Goal: Transaction & Acquisition: Purchase product/service

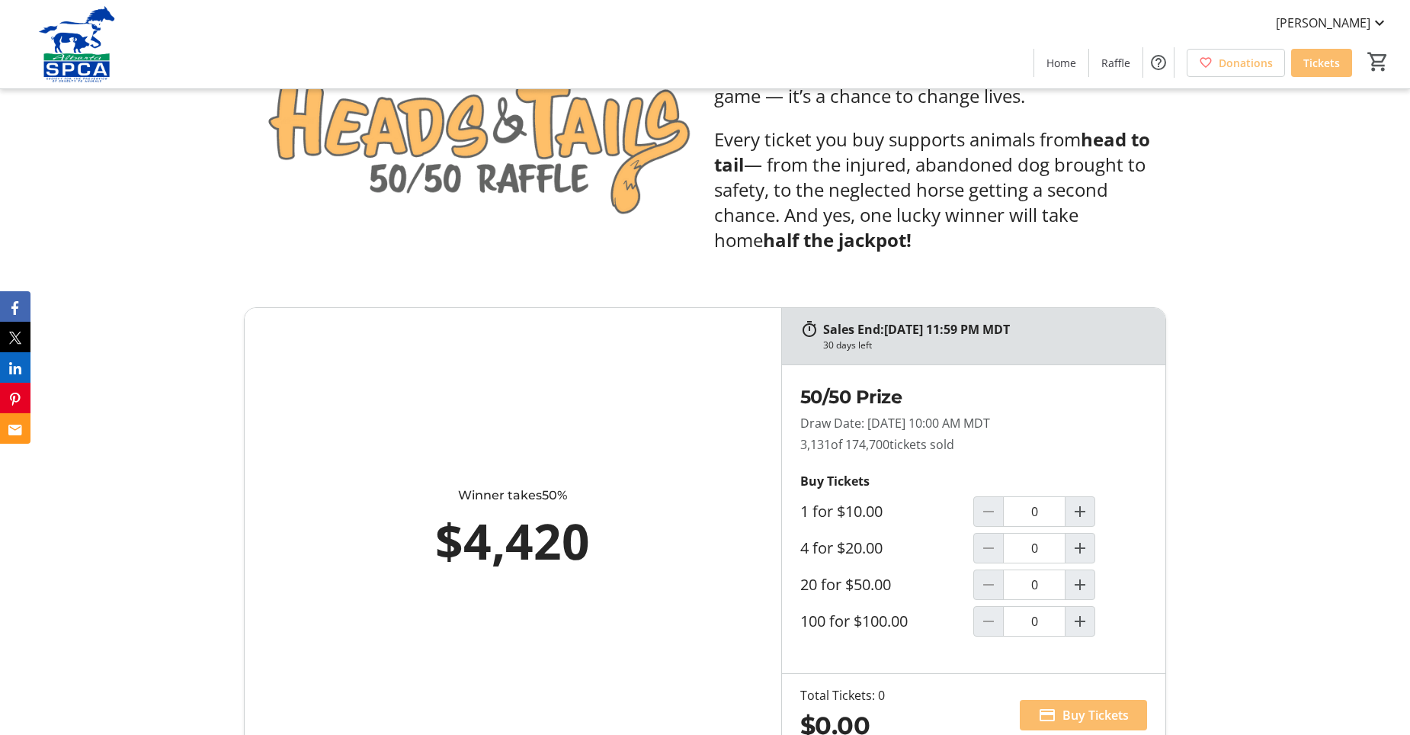
scroll to position [762, 0]
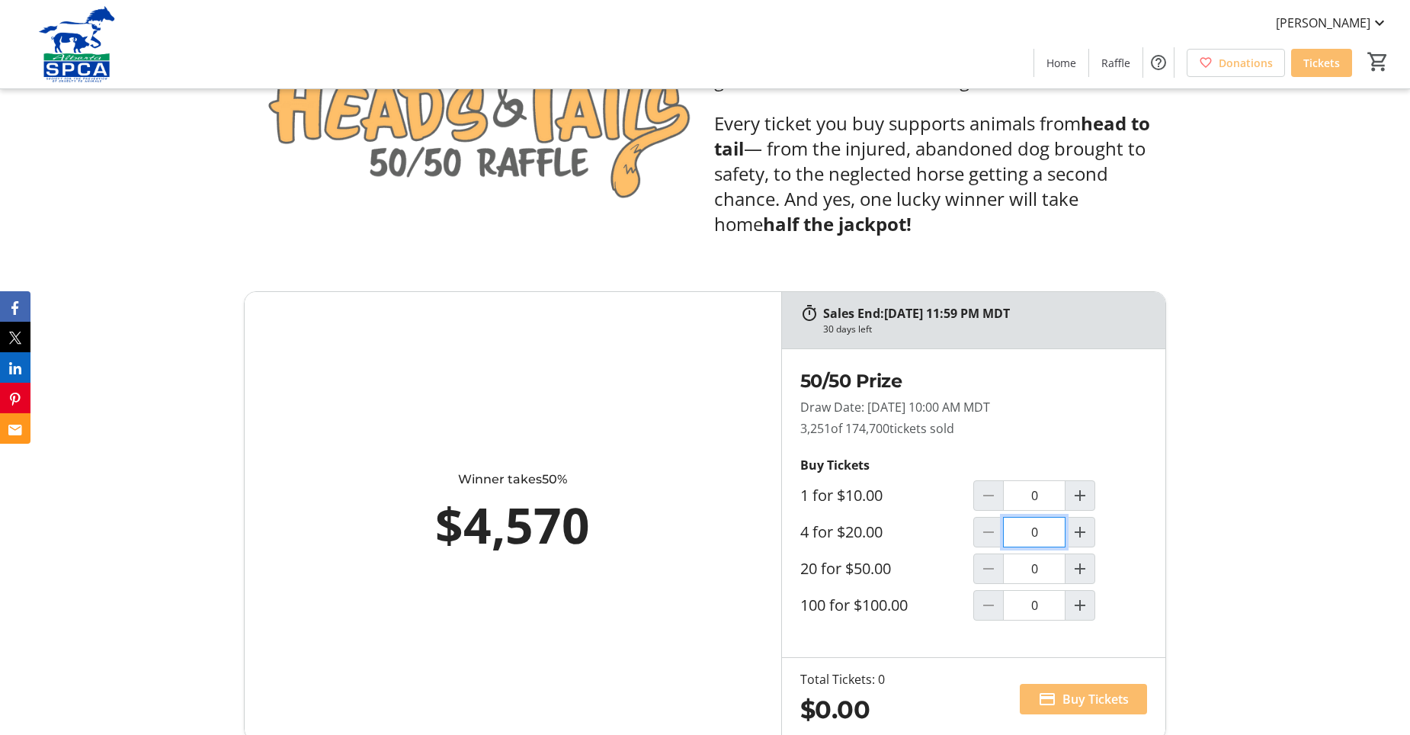
click at [1041, 537] on input "0" at bounding box center [1034, 532] width 63 height 30
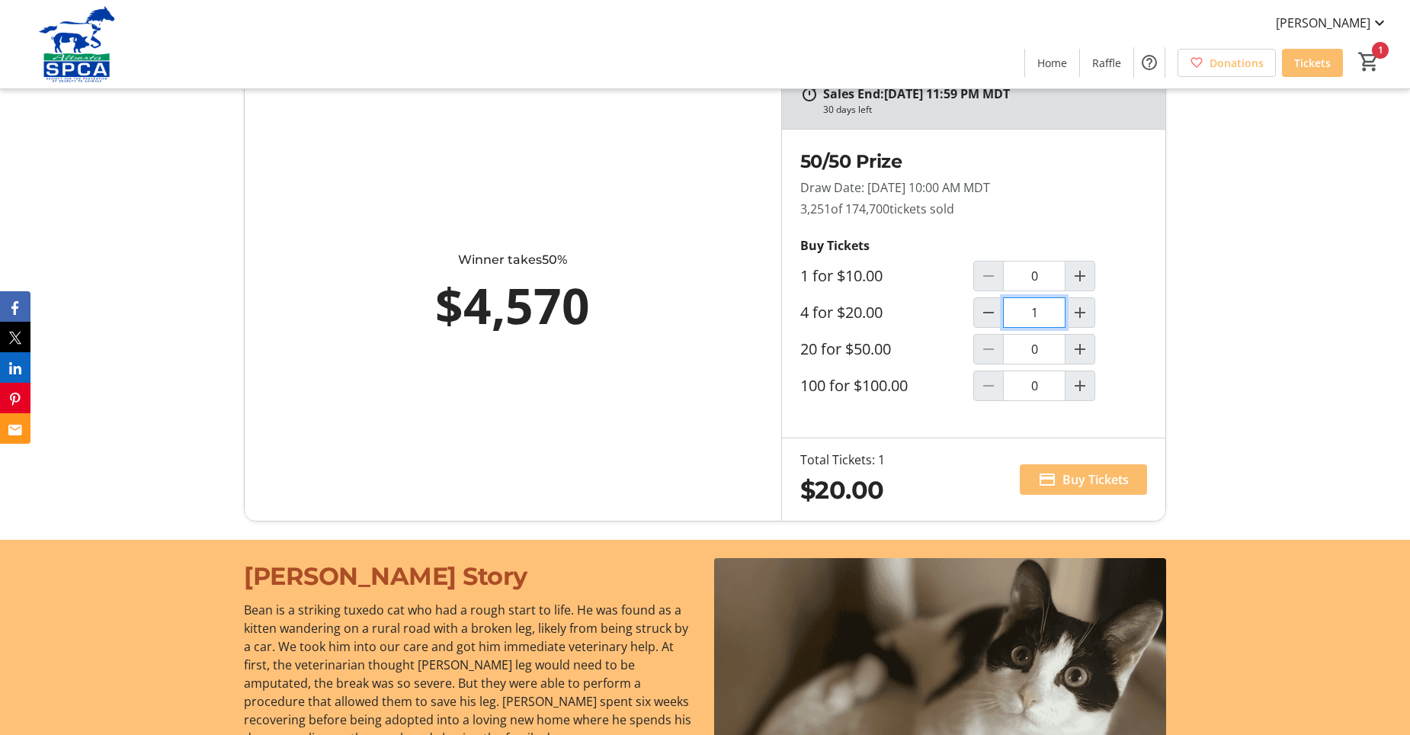
scroll to position [1016, 0]
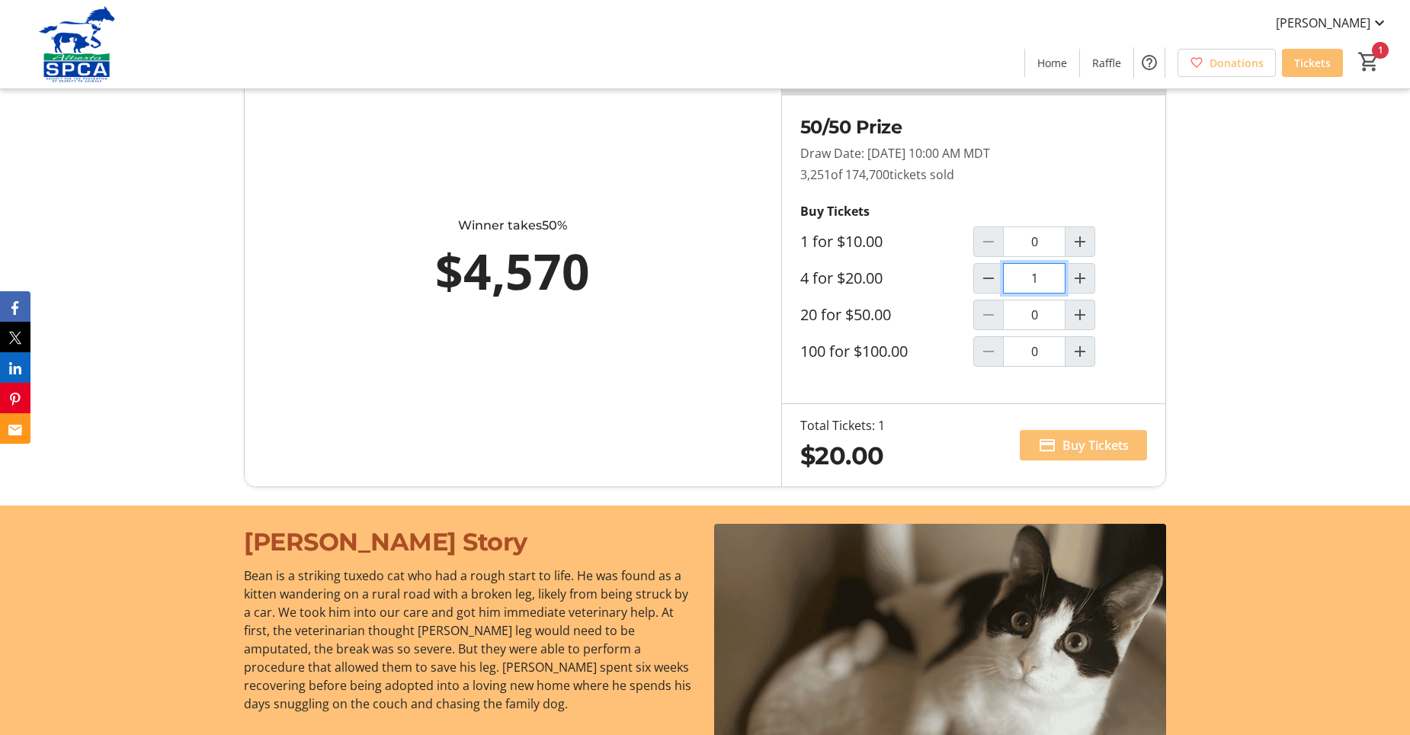
type input "1"
click at [1090, 450] on span "Buy Tickets" at bounding box center [1096, 445] width 66 height 18
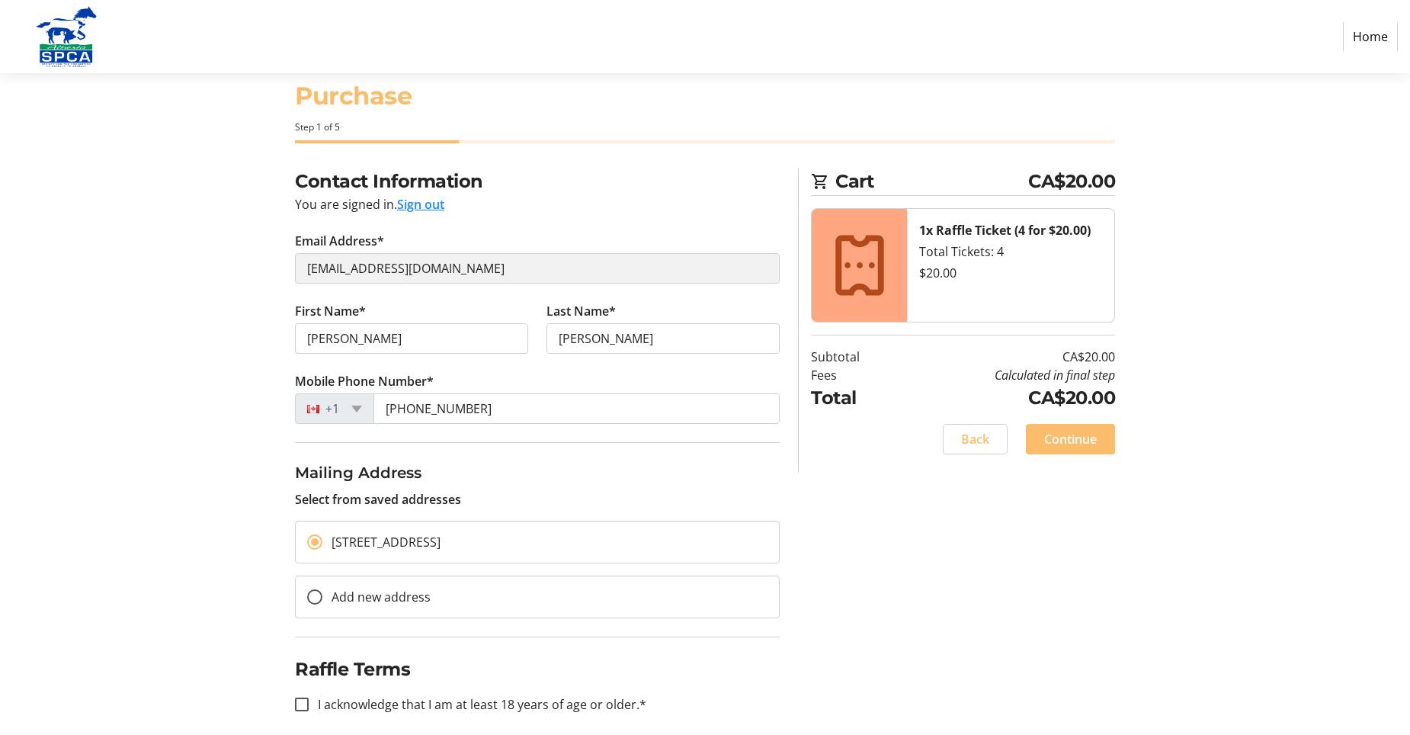
scroll to position [47, 0]
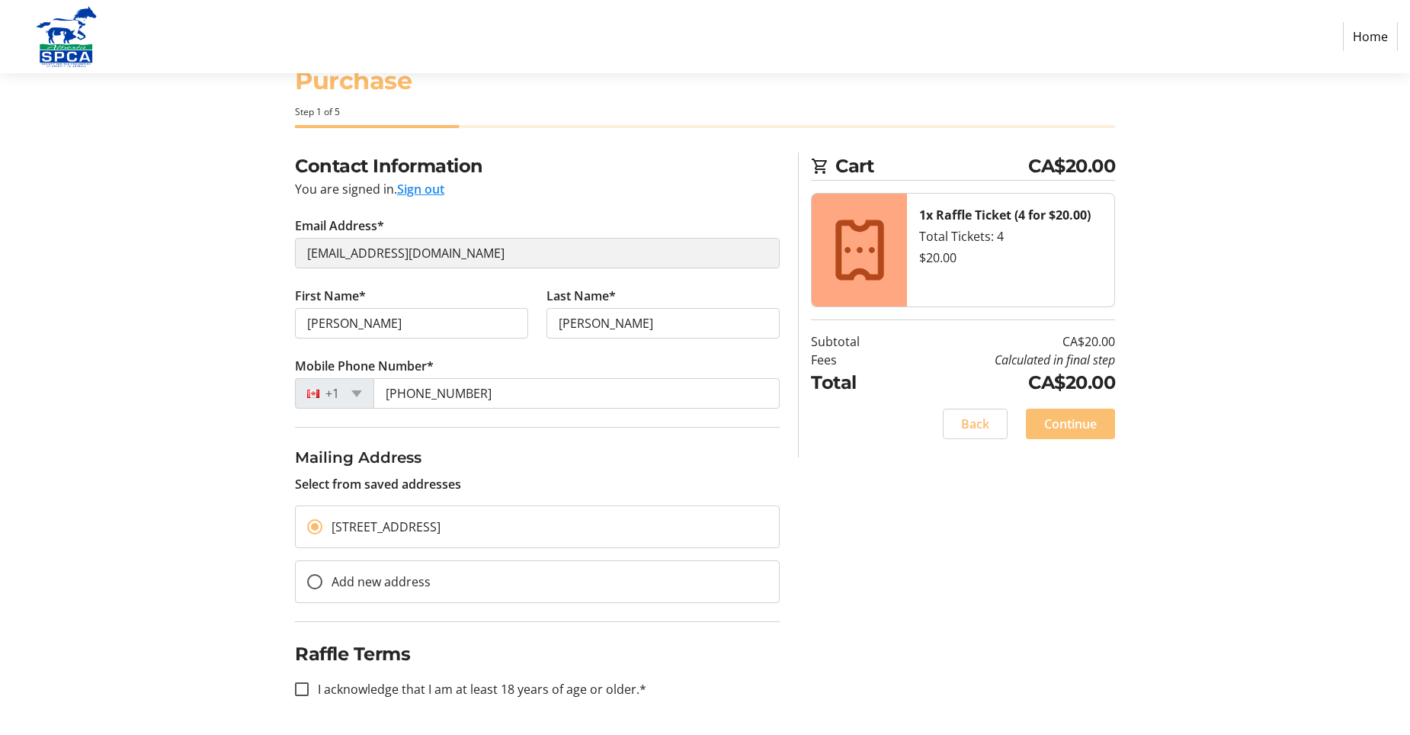
click at [1086, 425] on span "Continue" at bounding box center [1070, 424] width 53 height 18
click at [300, 691] on input "I acknowledge that I am at least 18 years of age or older.*" at bounding box center [302, 689] width 14 height 14
checkbox input "true"
click at [1076, 433] on span at bounding box center [1070, 424] width 89 height 37
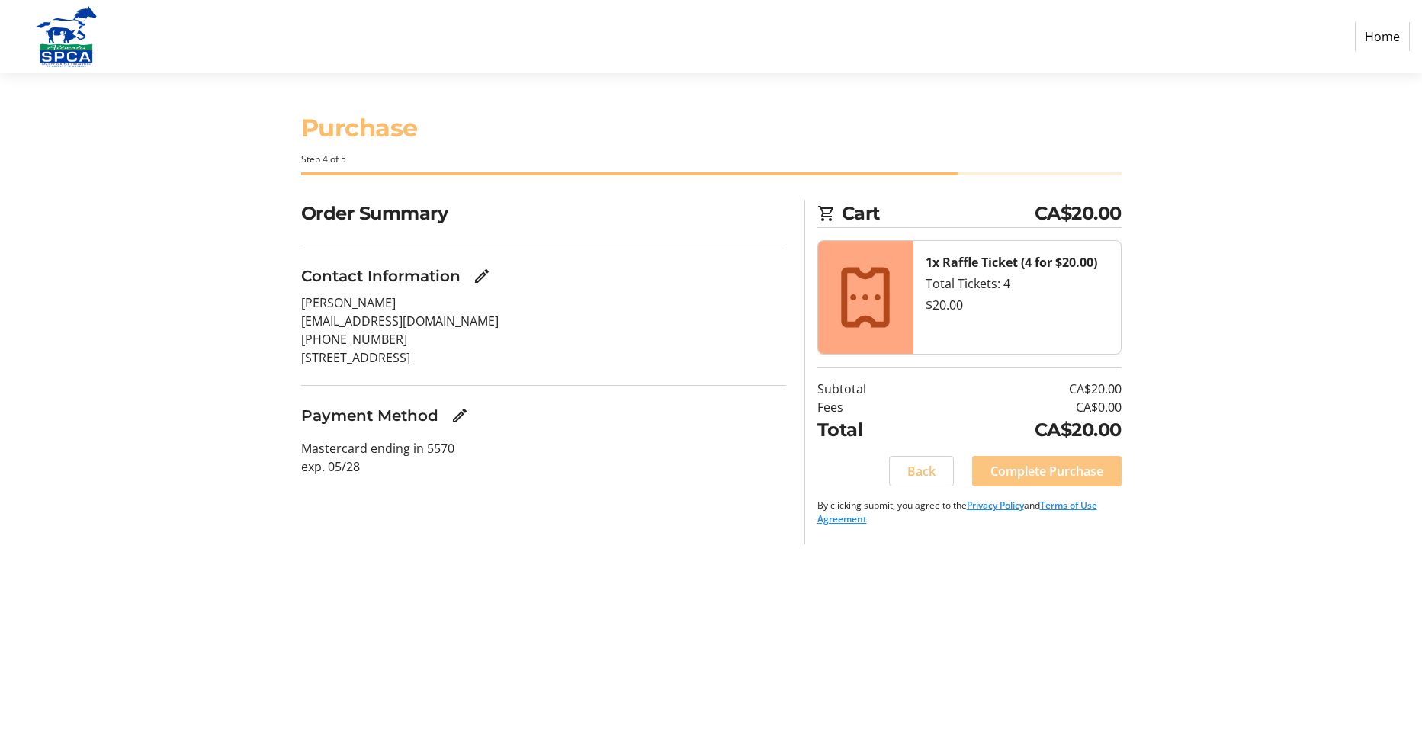
click at [1060, 476] on span "Complete Purchase" at bounding box center [1046, 471] width 113 height 18
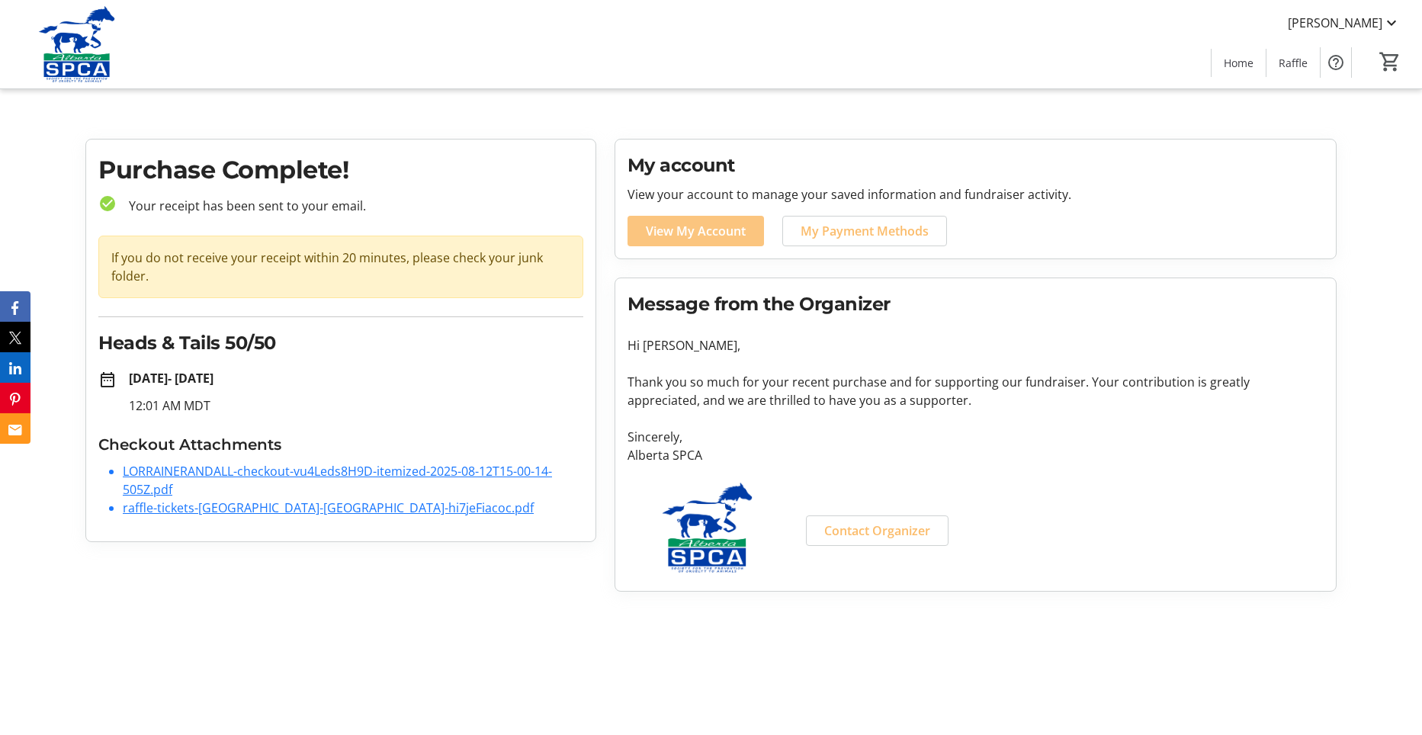
click at [714, 232] on span "View My Account" at bounding box center [696, 231] width 100 height 18
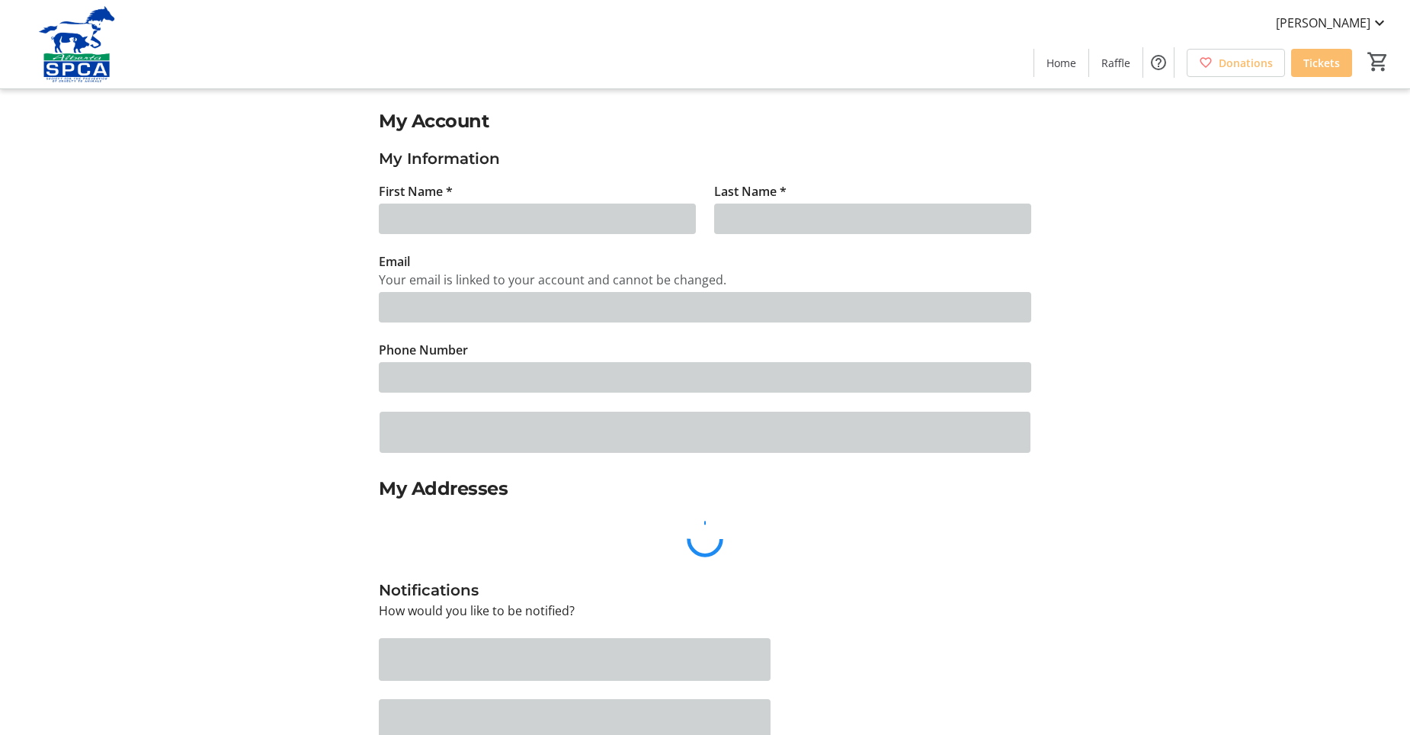
type input "[PERSON_NAME]"
type input "[EMAIL_ADDRESS][DOMAIN_NAME]"
type input "[PHONE_NUMBER]"
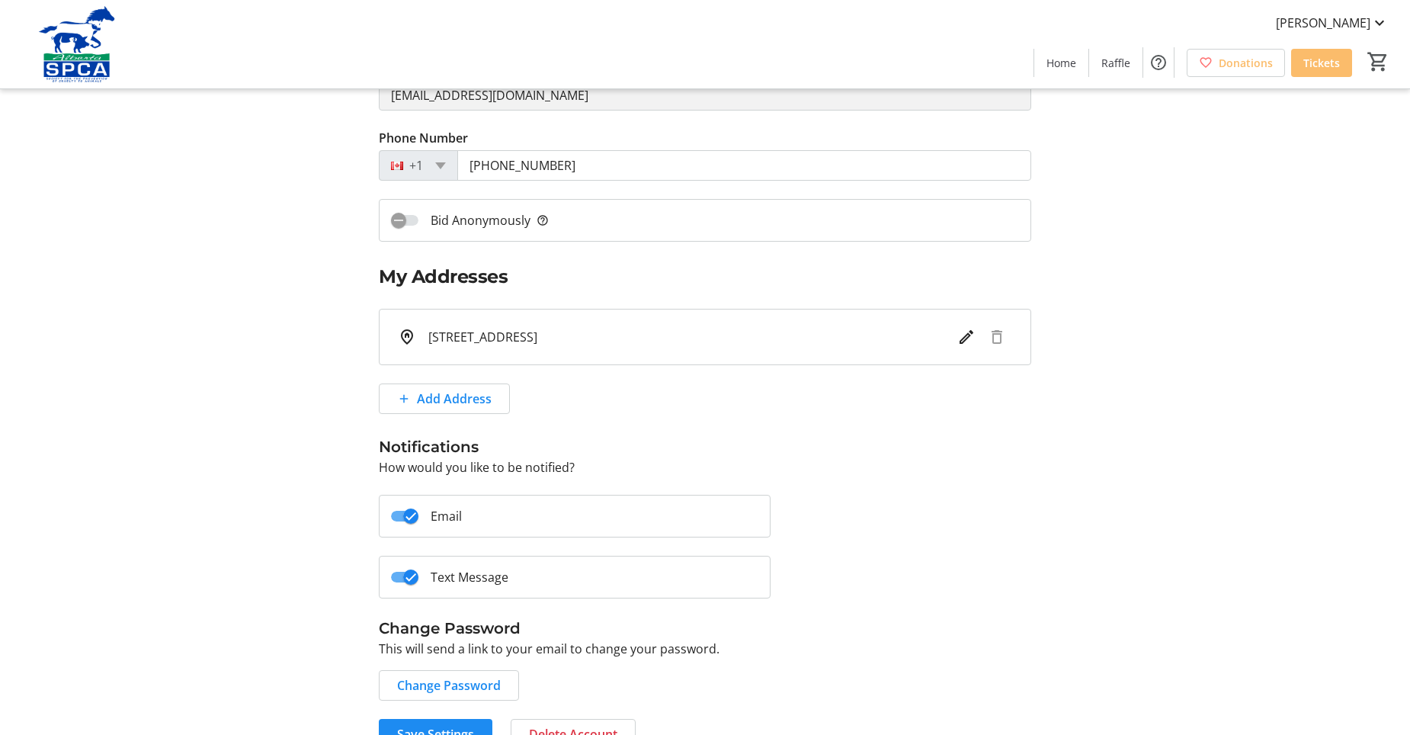
scroll to position [245, 0]
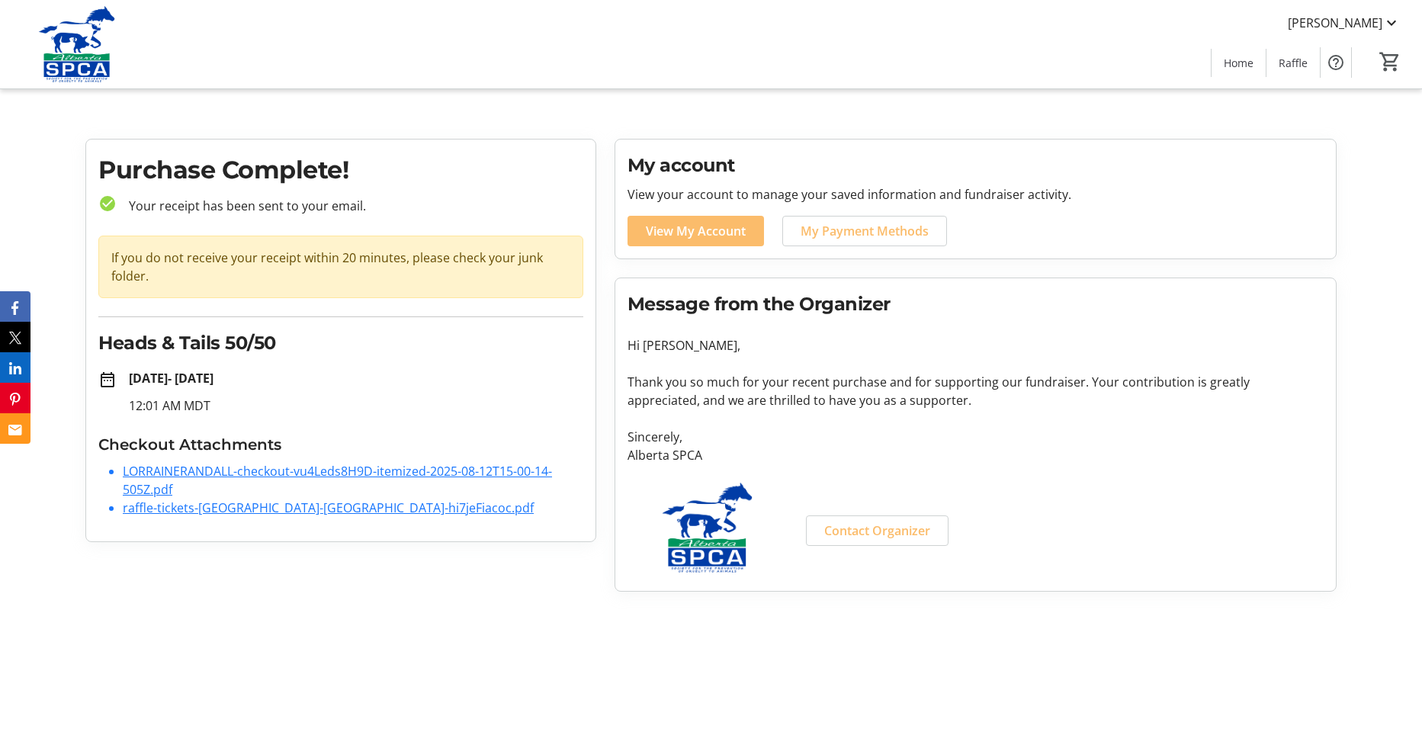
click at [290, 475] on link "LORRAINERANDALL-checkout-vu4Leds8H9D-itemized-2025-08-12T15-00-14-505Z.pdf" at bounding box center [337, 480] width 429 height 35
